Goal: Find specific page/section: Find specific page/section

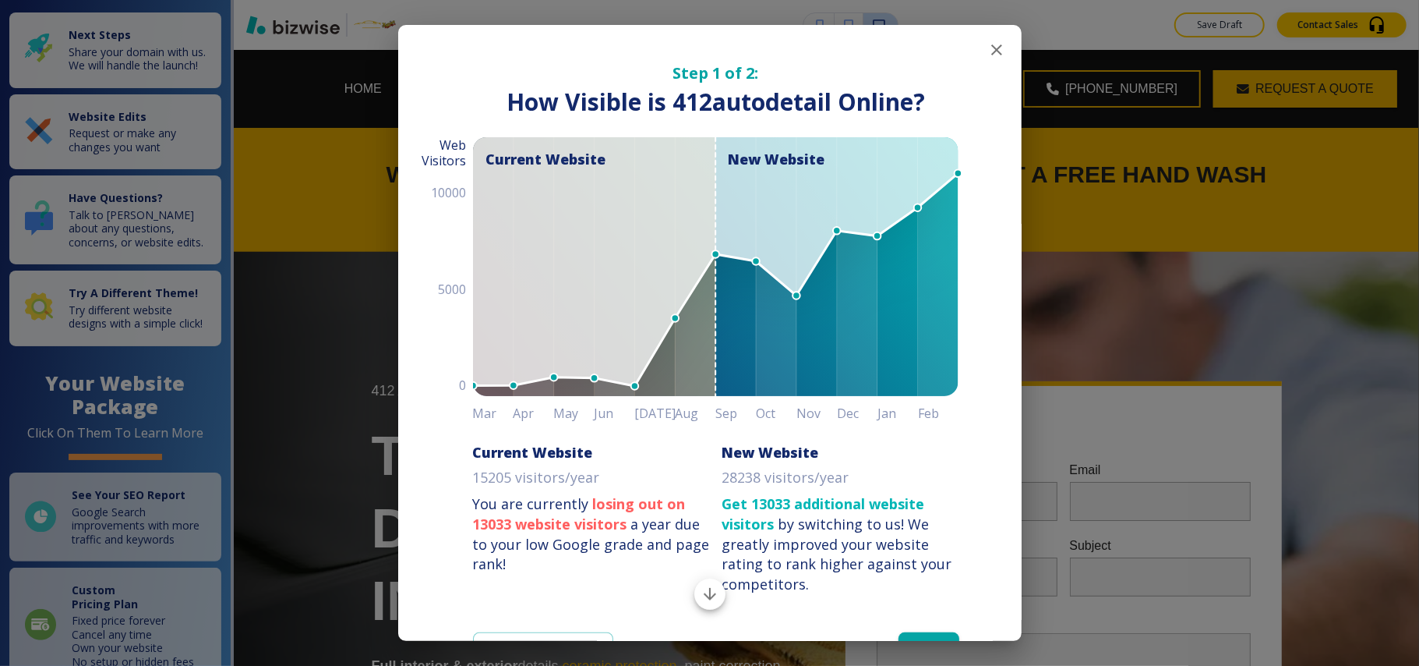
click at [991, 48] on icon "button" at bounding box center [996, 49] width 11 height 11
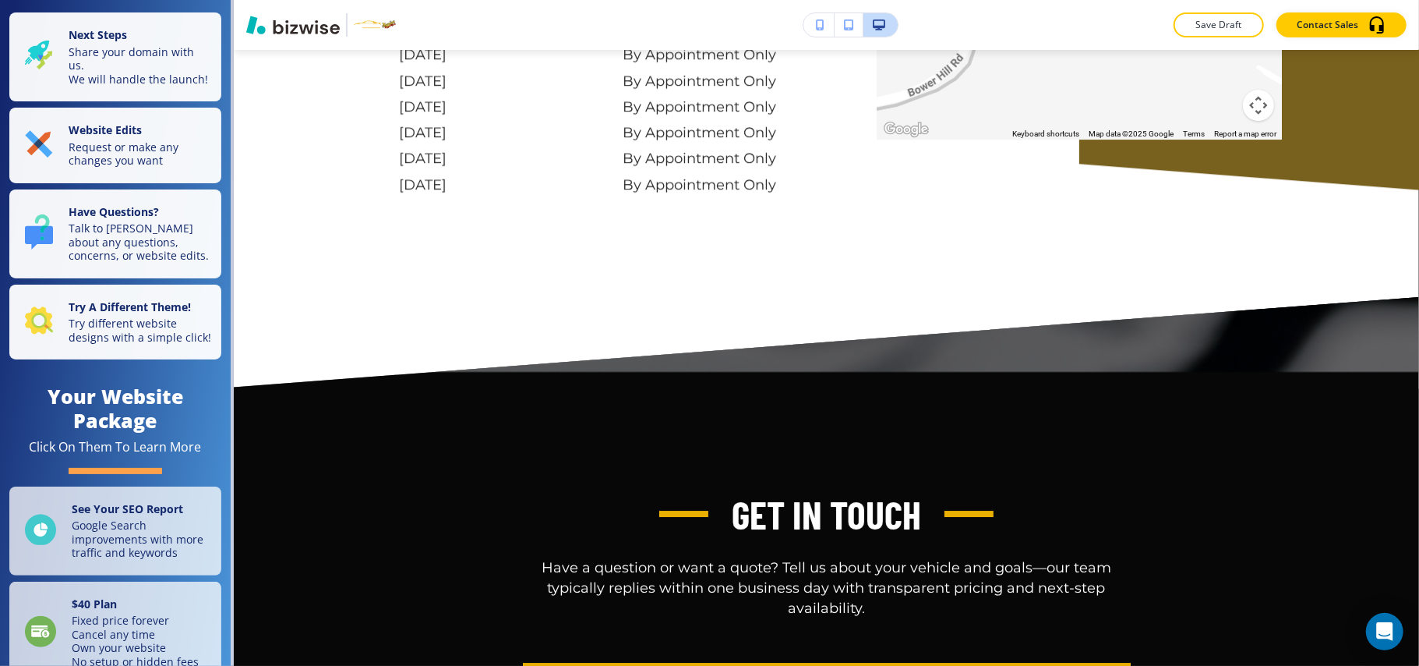
scroll to position [7784, 0]
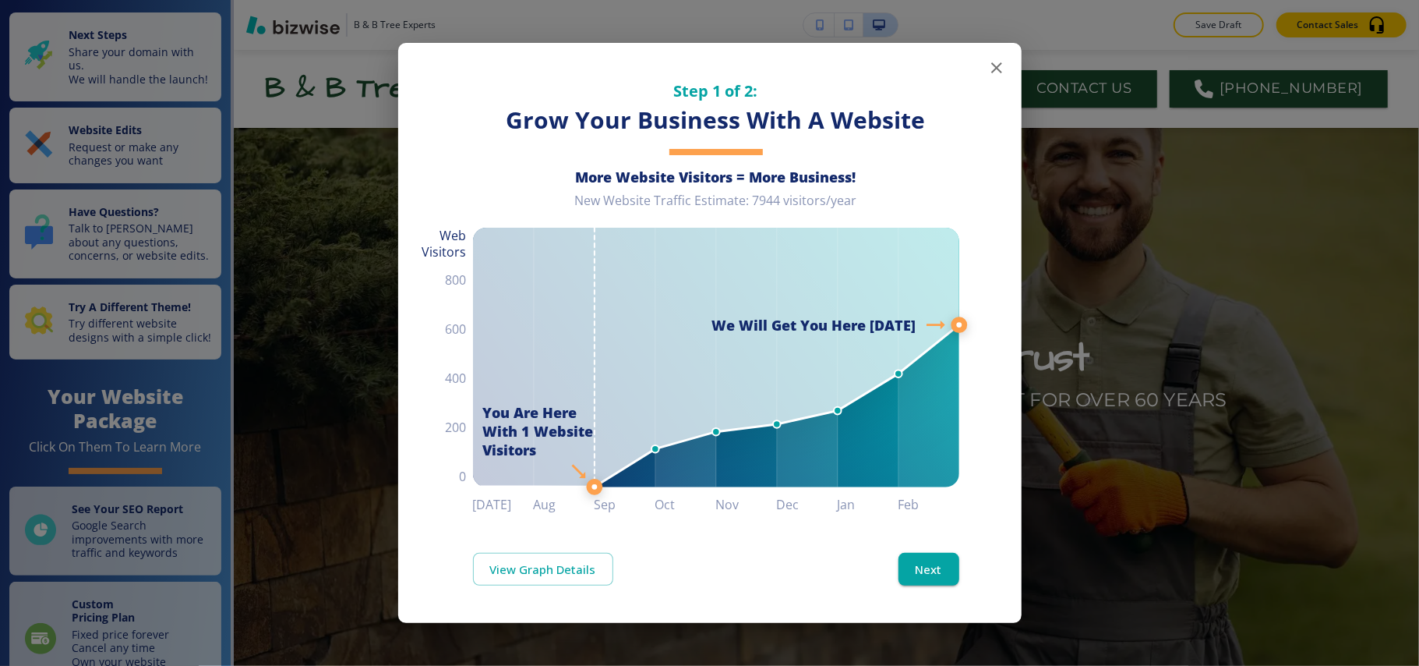
click at [993, 64] on icon "button" at bounding box center [996, 67] width 11 height 11
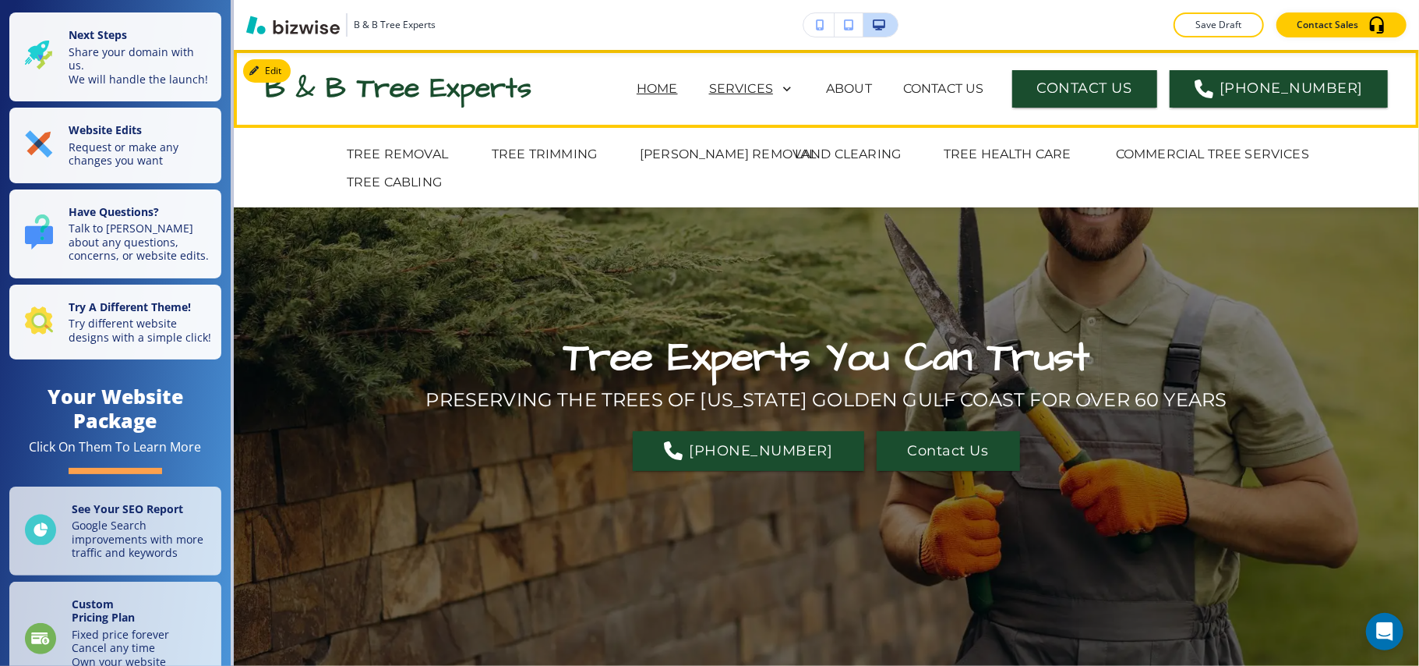
click at [773, 92] on p "SERVICES" at bounding box center [741, 88] width 64 height 19
click at [410, 150] on p "TREE REMOVAL" at bounding box center [397, 154] width 101 height 19
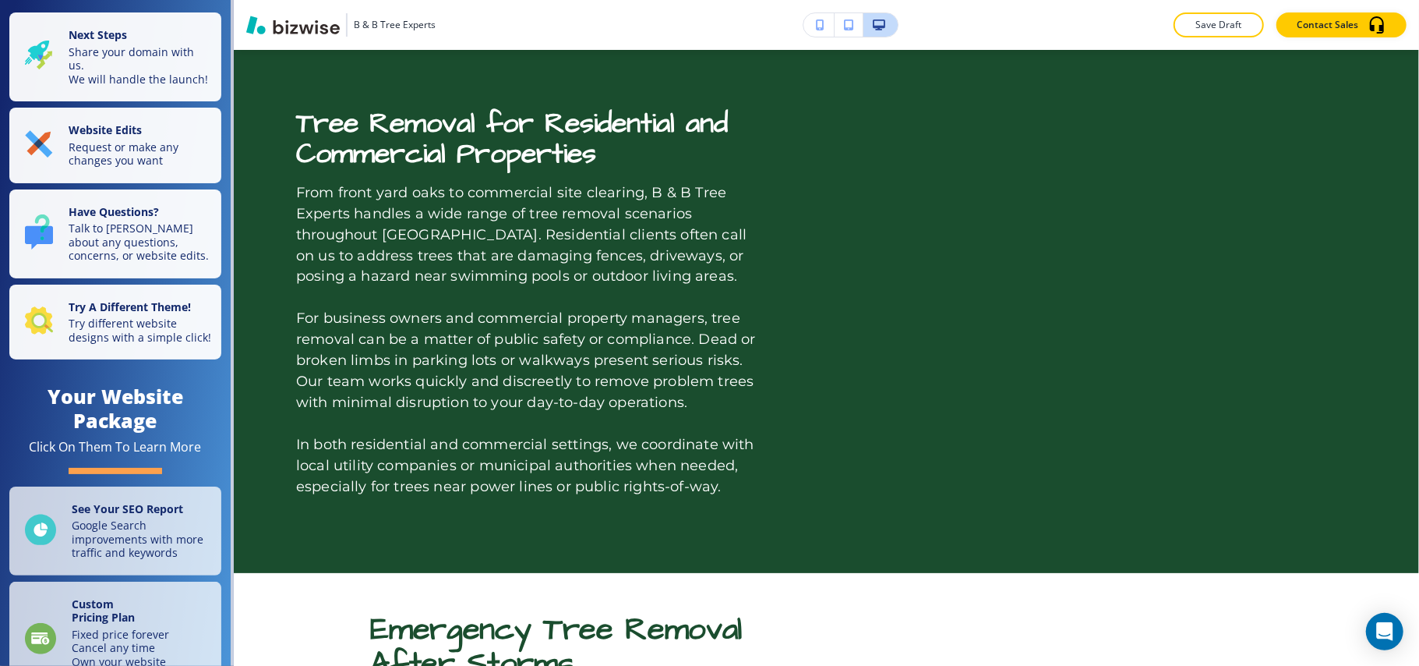
scroll to position [2029, 0]
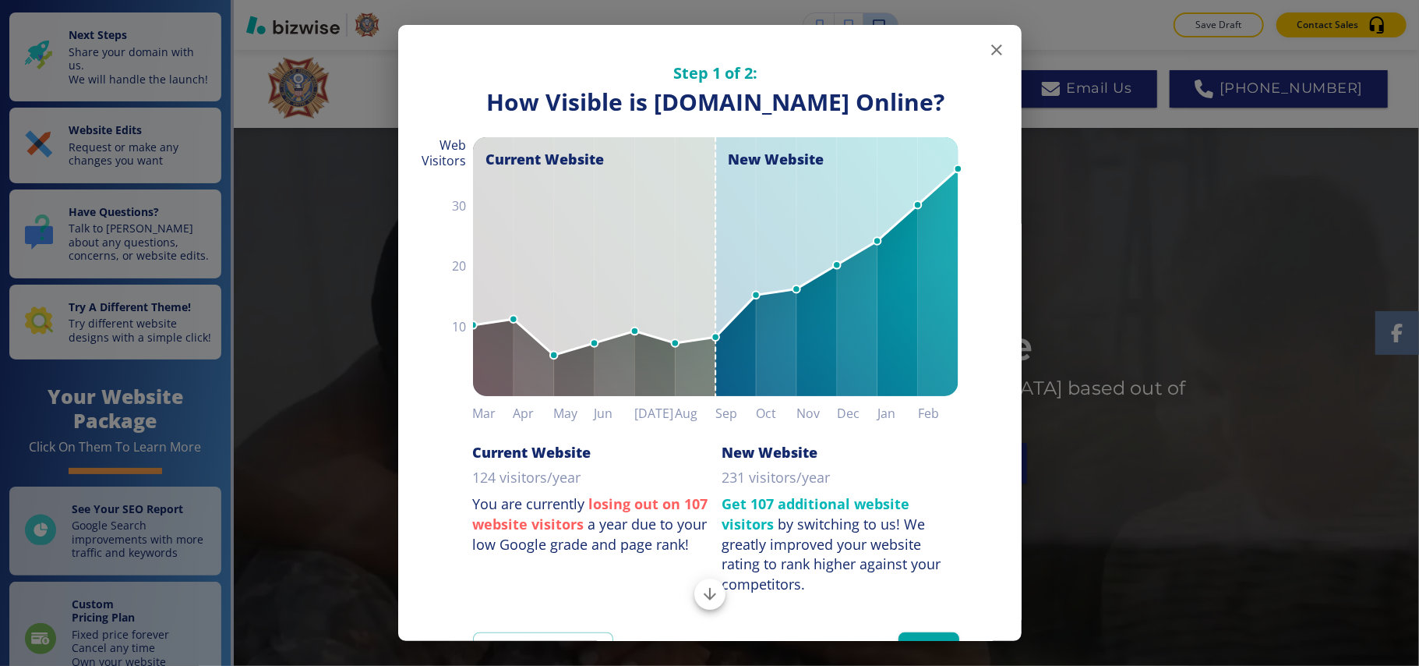
click at [987, 51] on icon "button" at bounding box center [996, 50] width 19 height 19
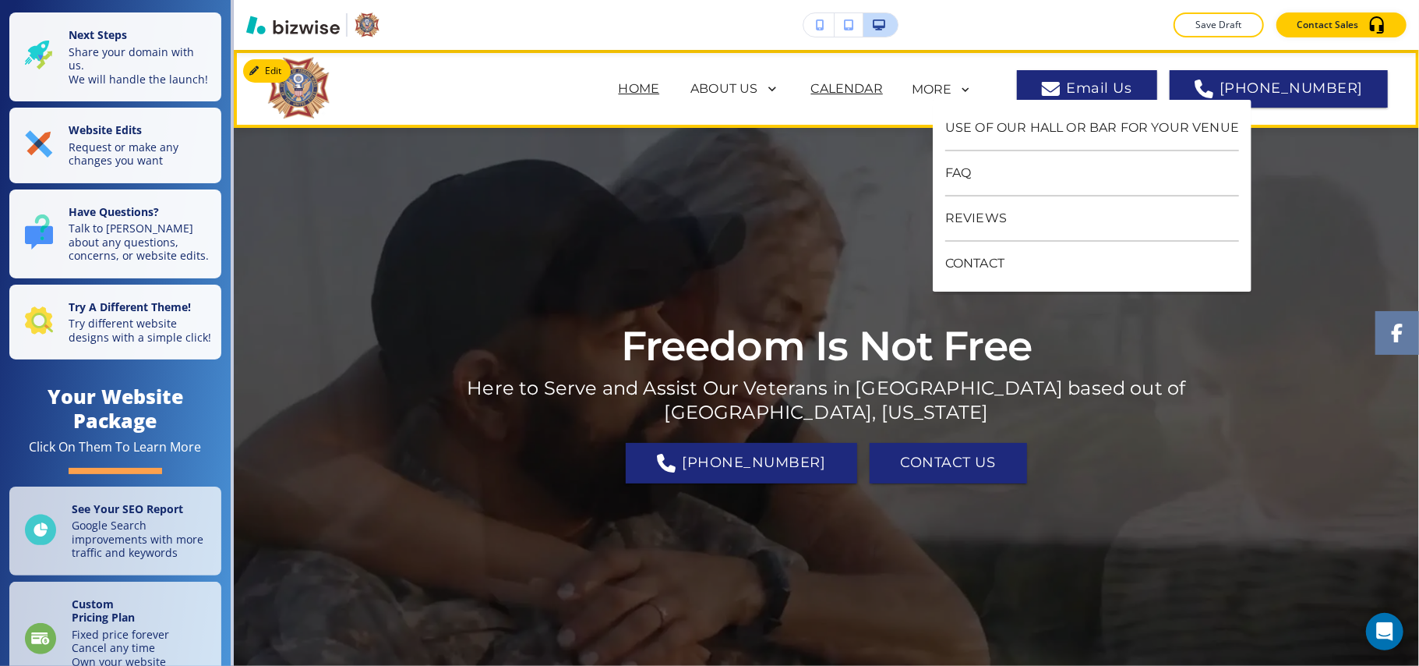
click at [836, 84] on p "CALENDAR" at bounding box center [847, 88] width 72 height 19
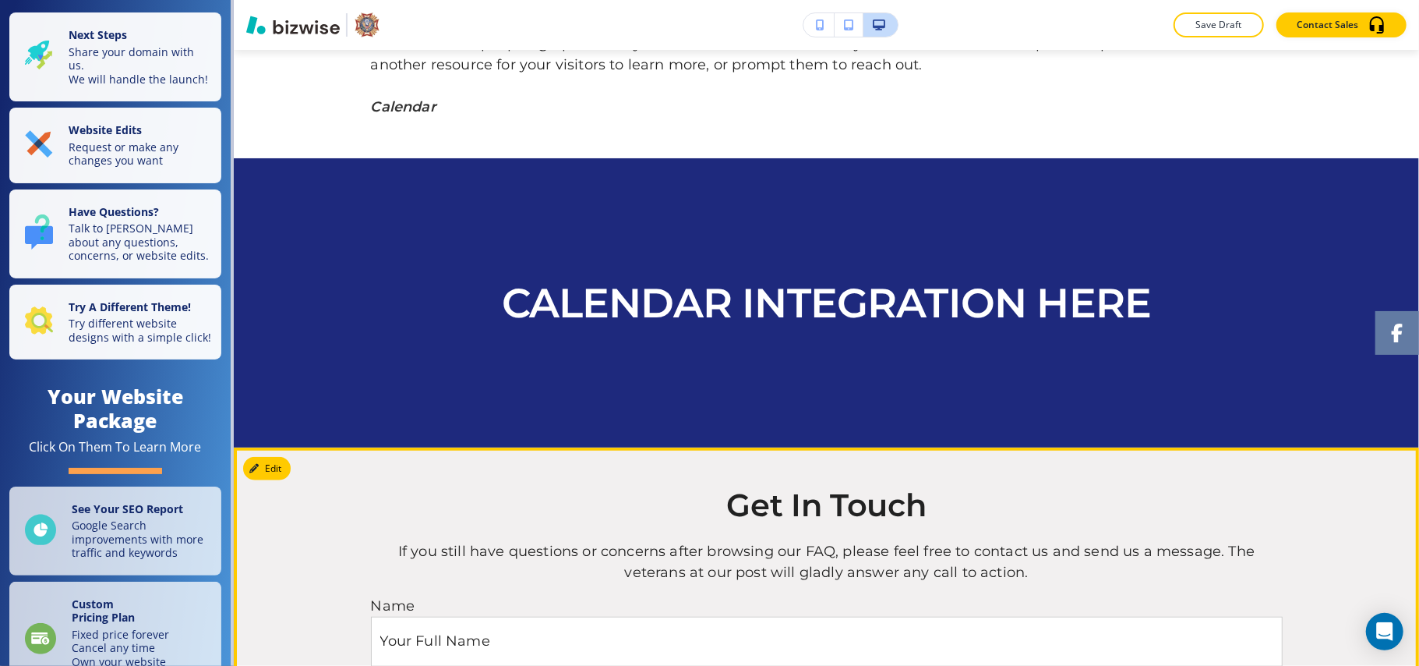
scroll to position [812, 0]
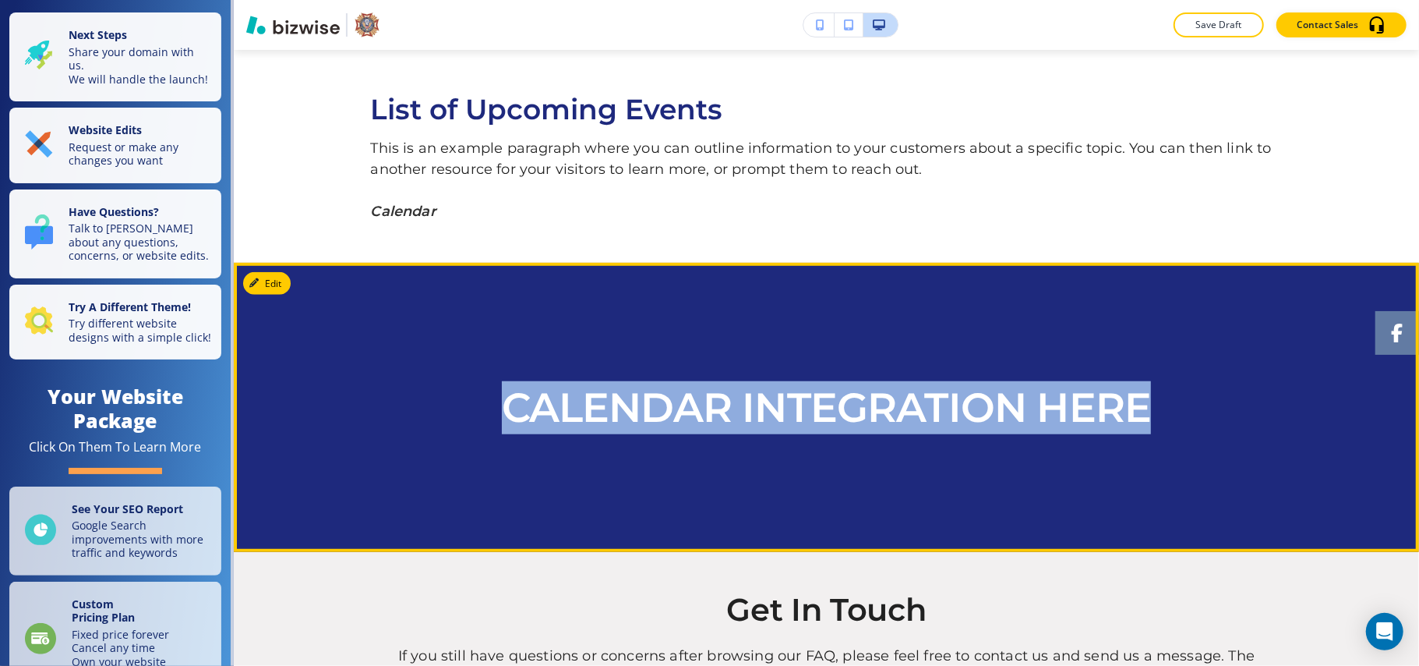
drag, startPoint x: 475, startPoint y: 406, endPoint x: 1175, endPoint y: 419, distance: 700.7
click at [1175, 419] on div "CALENDAR INTEGRATION HERE" at bounding box center [827, 407] width 912 height 209
copy p "CALENDAR INTEGRATION HERE"
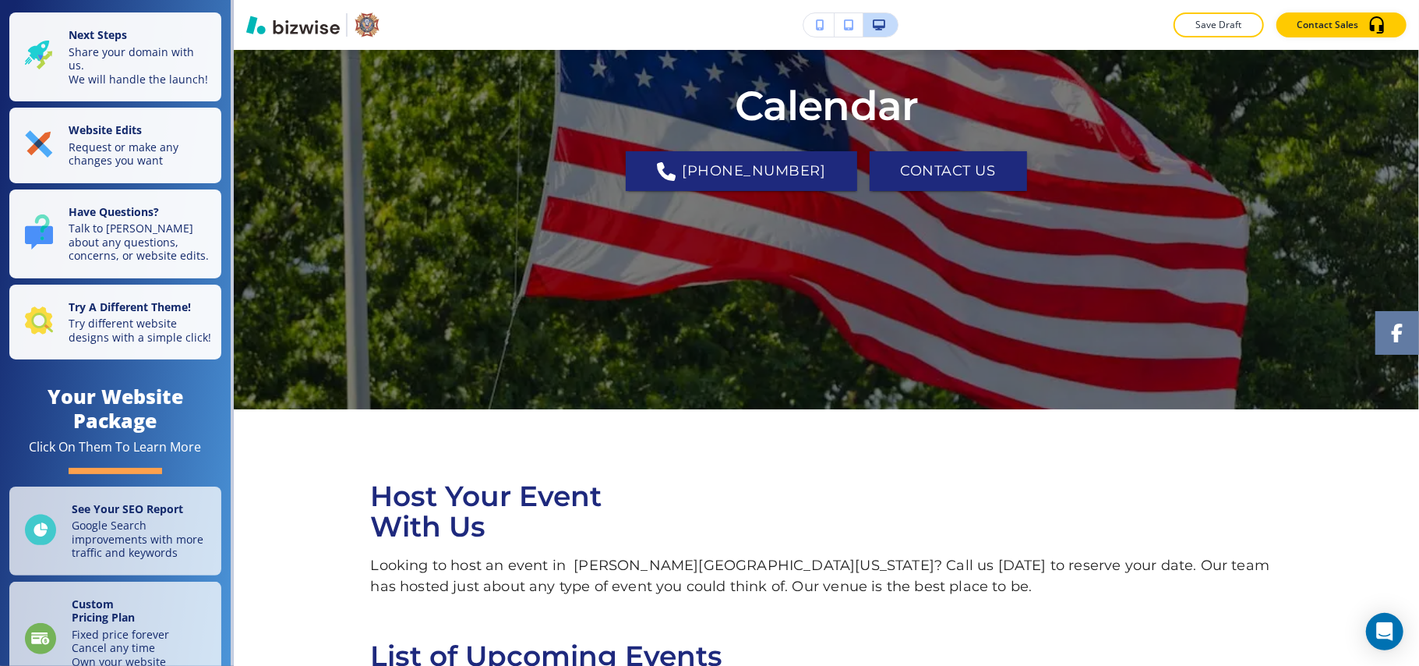
scroll to position [0, 0]
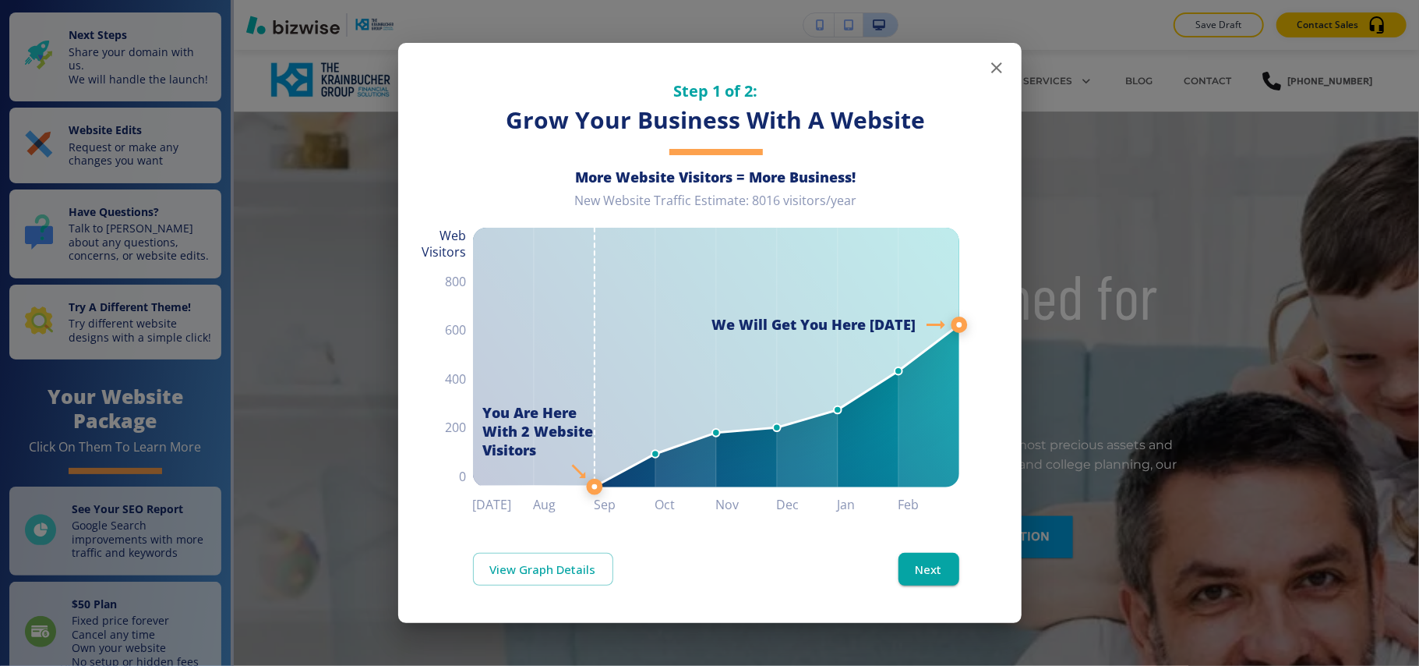
click at [998, 66] on icon "button" at bounding box center [996, 67] width 11 height 11
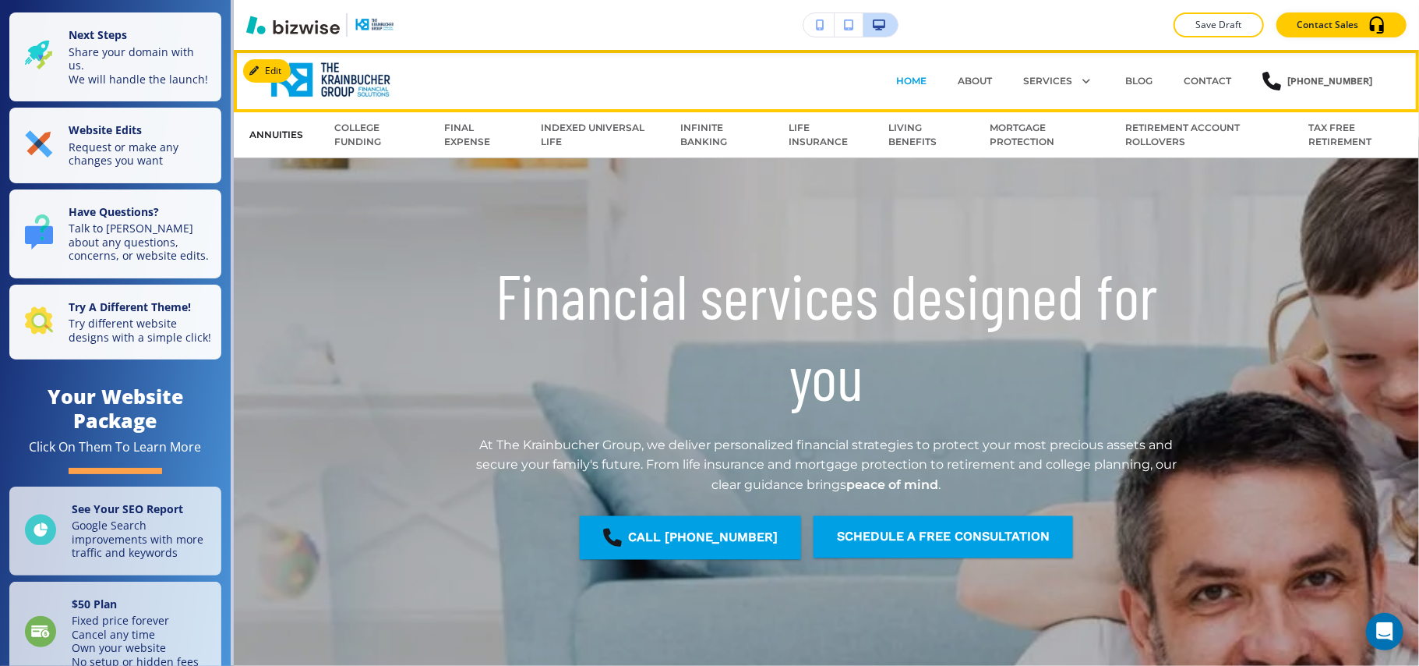
click at [275, 131] on p "ANNUITIES" at bounding box center [276, 135] width 54 height 14
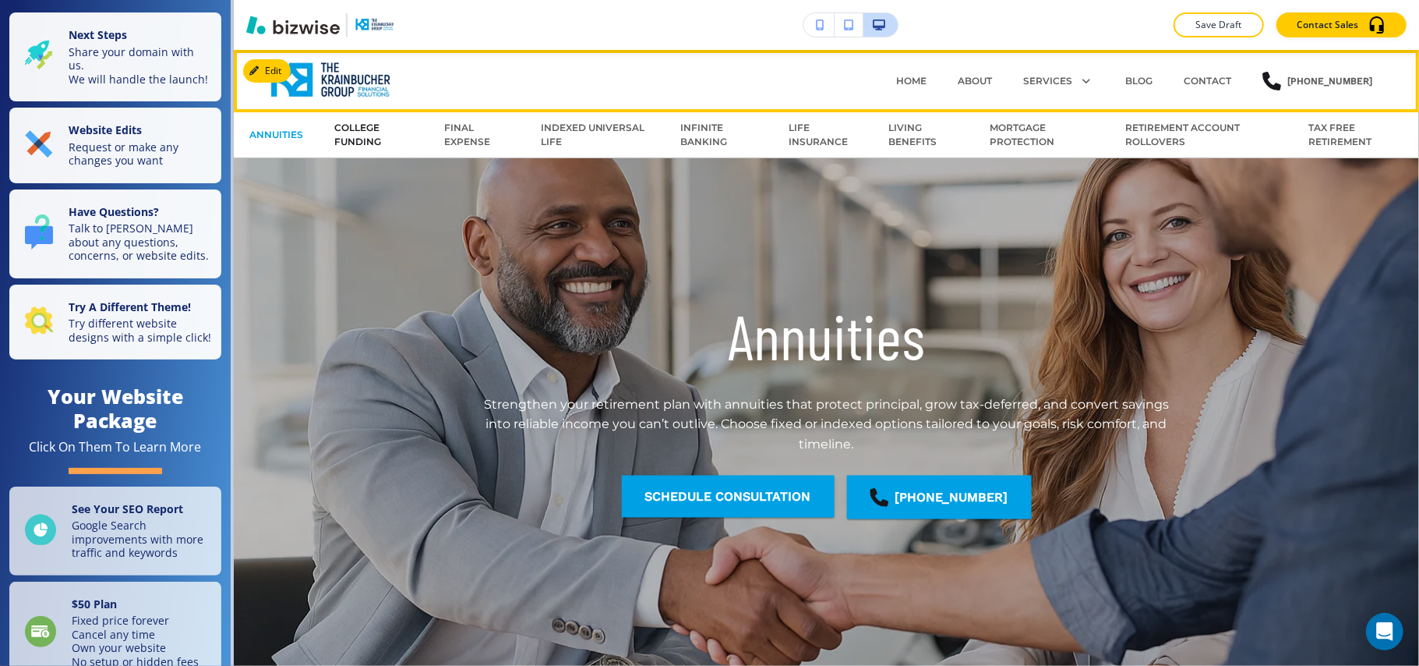
click at [351, 140] on p "COLLEGE FUNDING" at bounding box center [373, 135] width 79 height 28
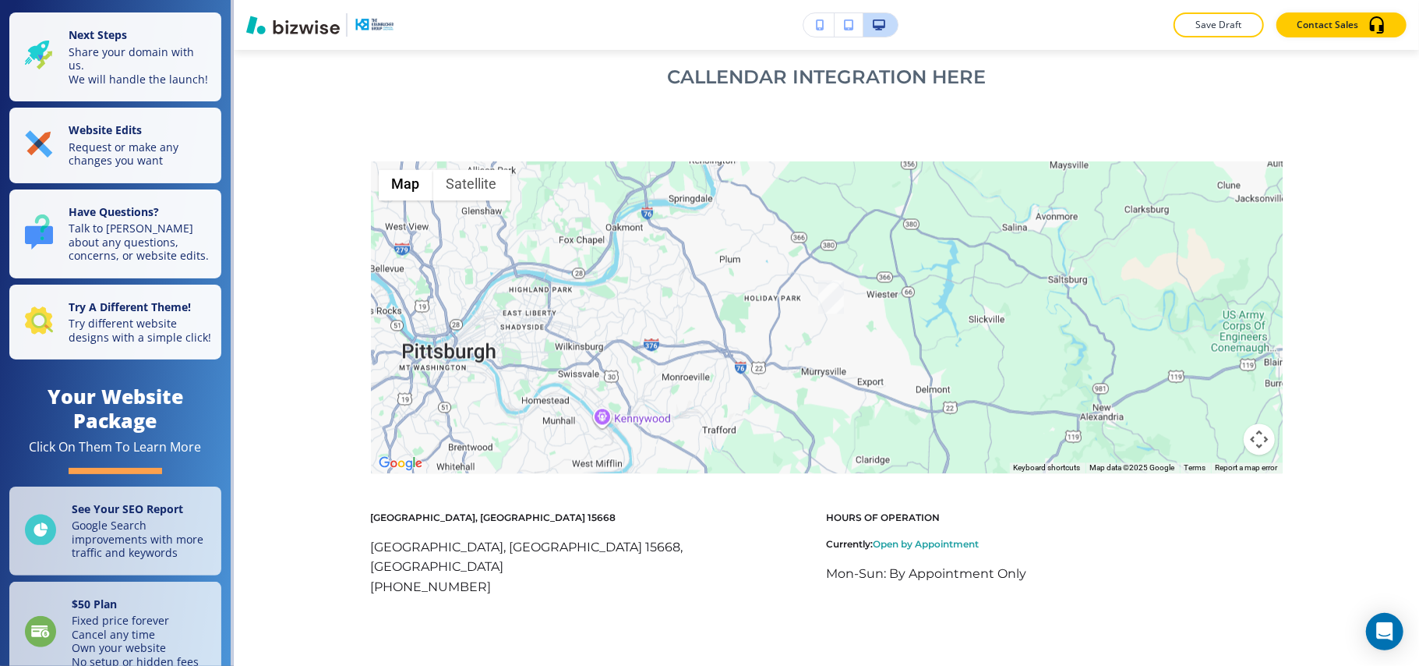
scroll to position [2040, 0]
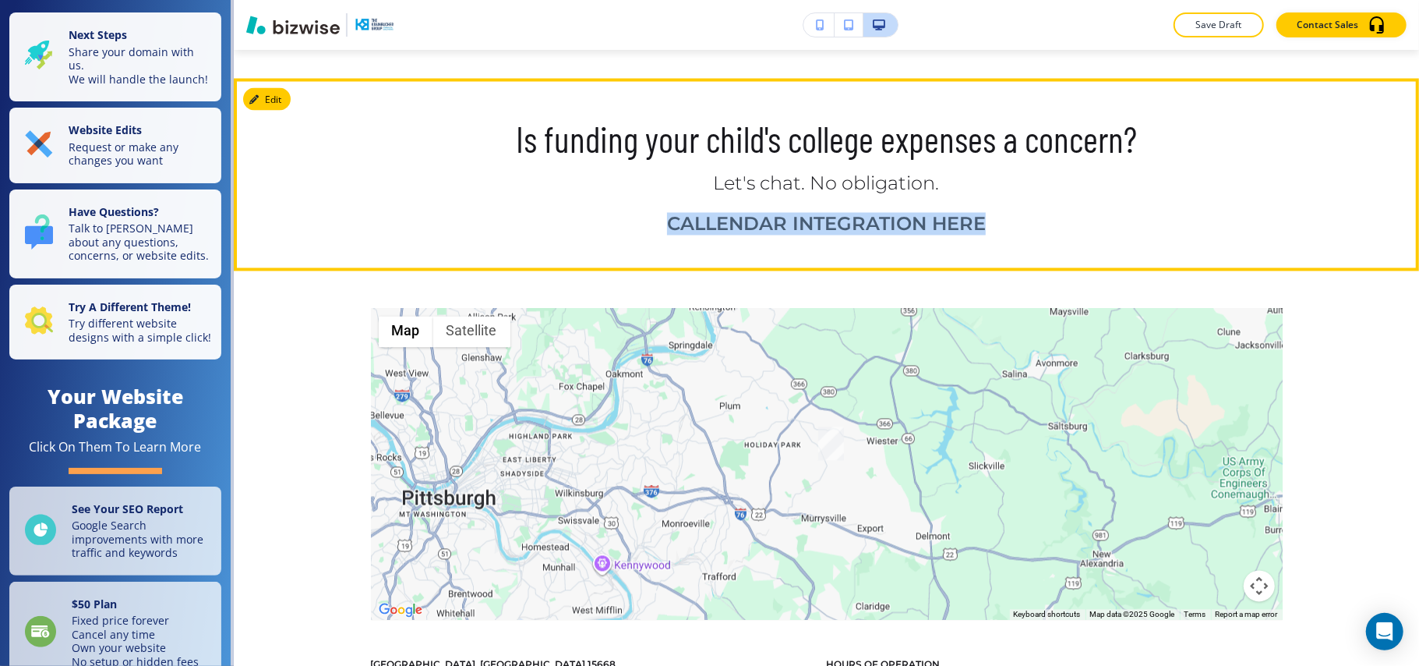
drag, startPoint x: 605, startPoint y: 223, endPoint x: 918, endPoint y: 151, distance: 321.4
click at [1085, 223] on h1 "CALLENDAR INTEGRATION HERE" at bounding box center [827, 224] width 912 height 19
copy b "CALLENDAR INTEGRATION HERE"
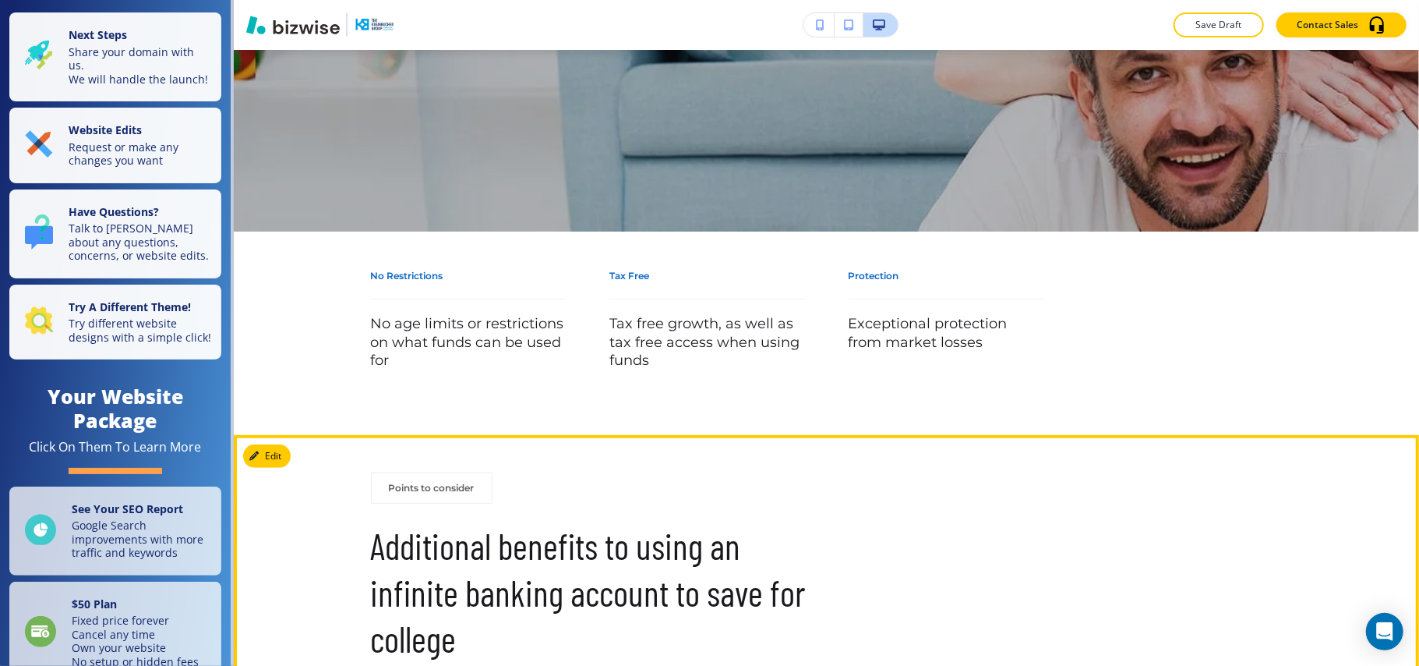
scroll to position [415, 0]
